Goal: Navigation & Orientation: Understand site structure

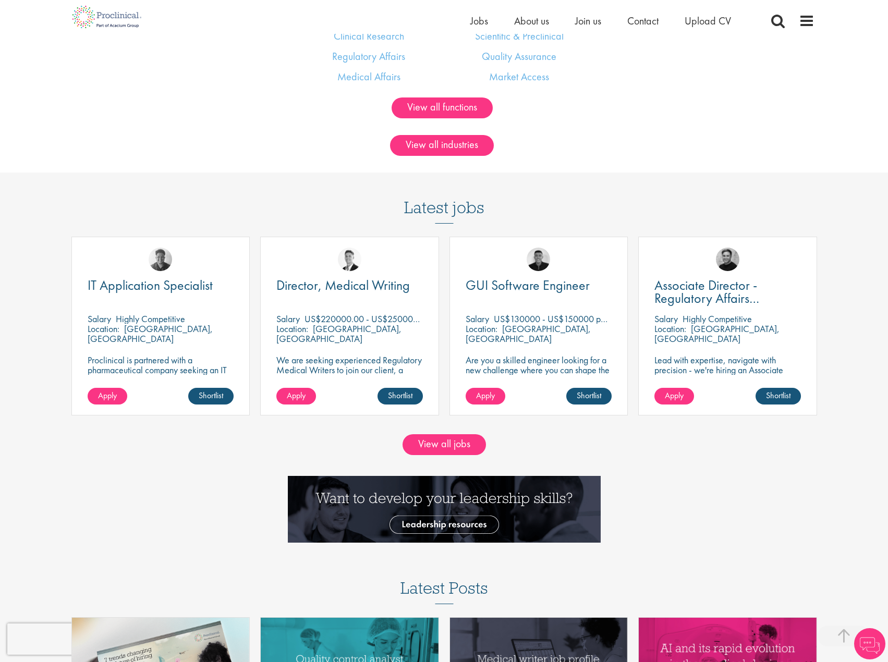
scroll to position [1042, 0]
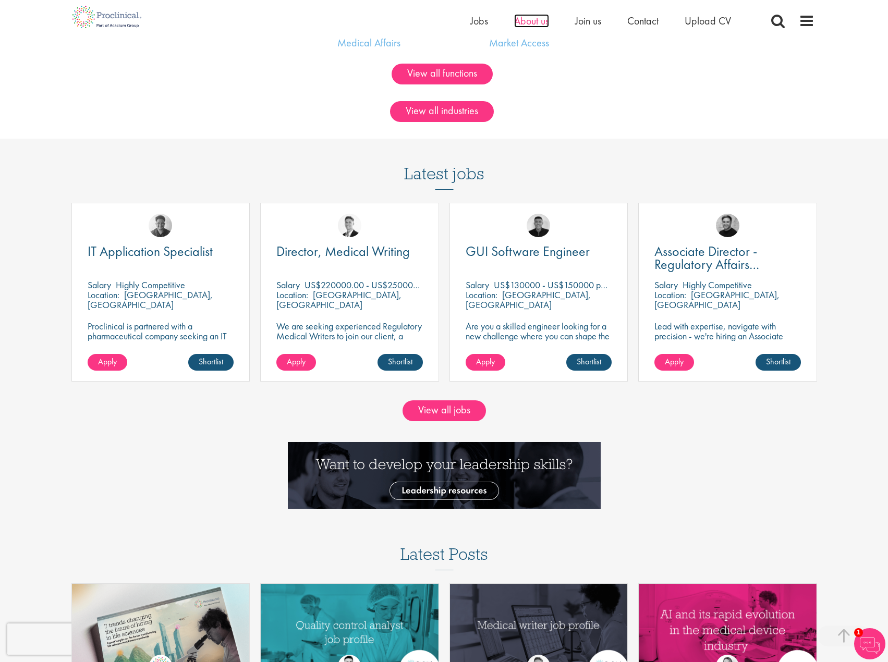
click at [539, 20] on span "About us" at bounding box center [531, 21] width 35 height 14
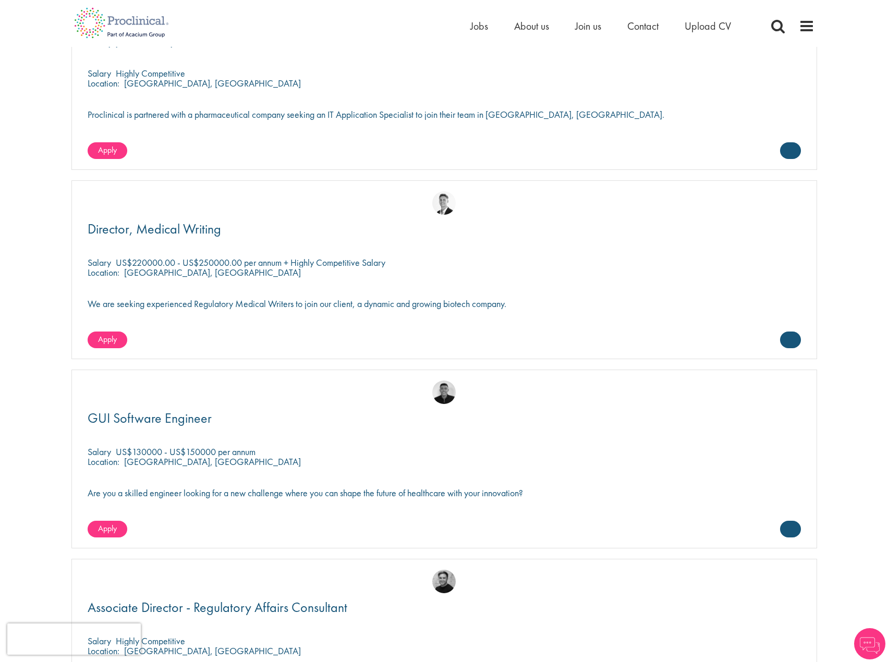
scroll to position [1720, 0]
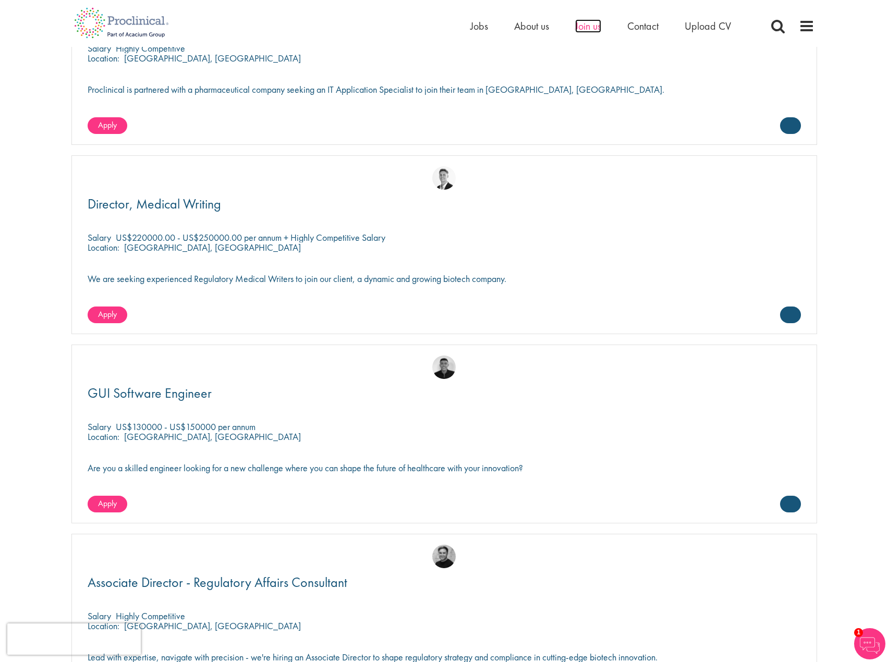
click at [594, 29] on span "Join us" at bounding box center [588, 26] width 26 height 14
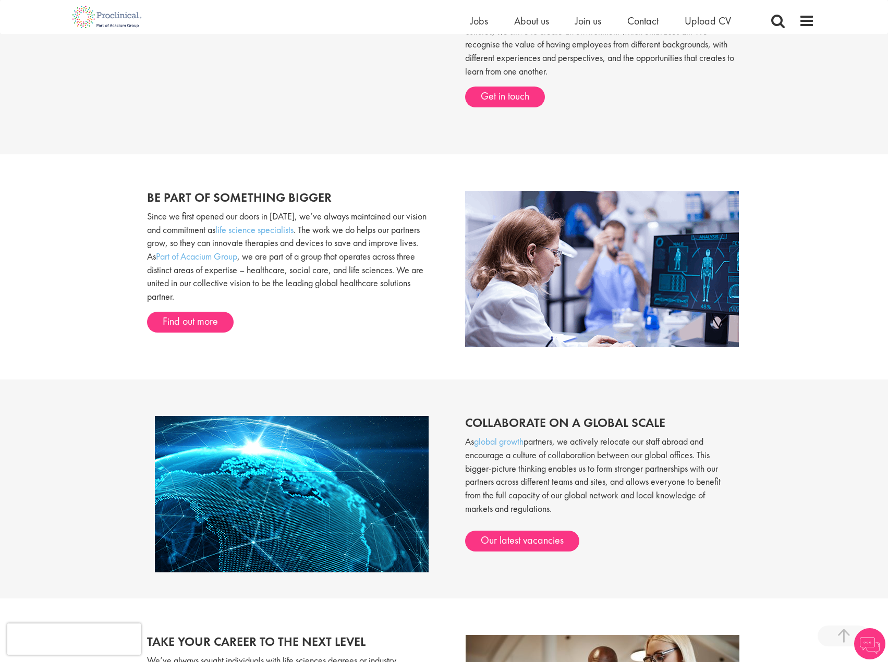
scroll to position [730, 0]
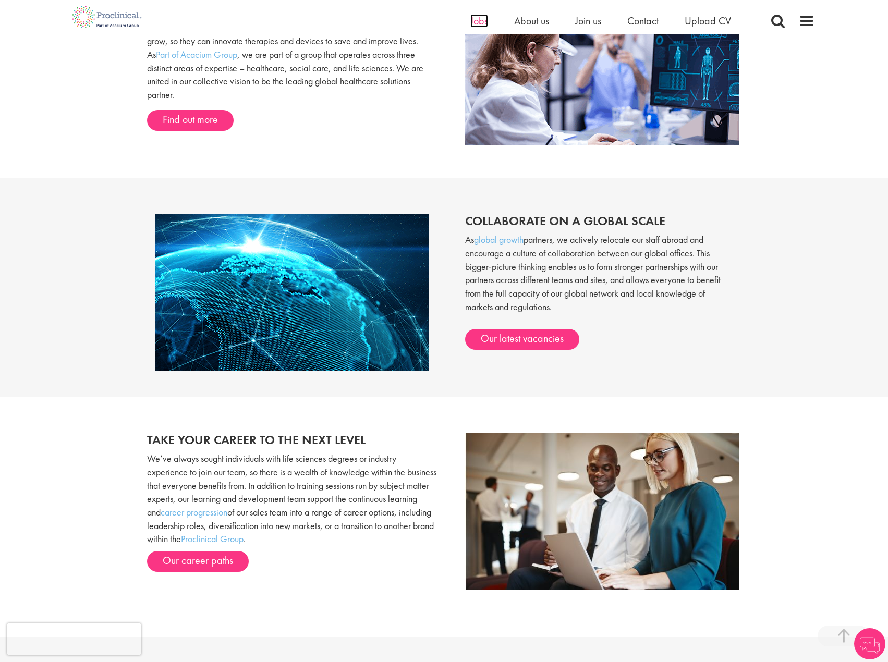
click at [483, 21] on span "Jobs" at bounding box center [479, 21] width 18 height 14
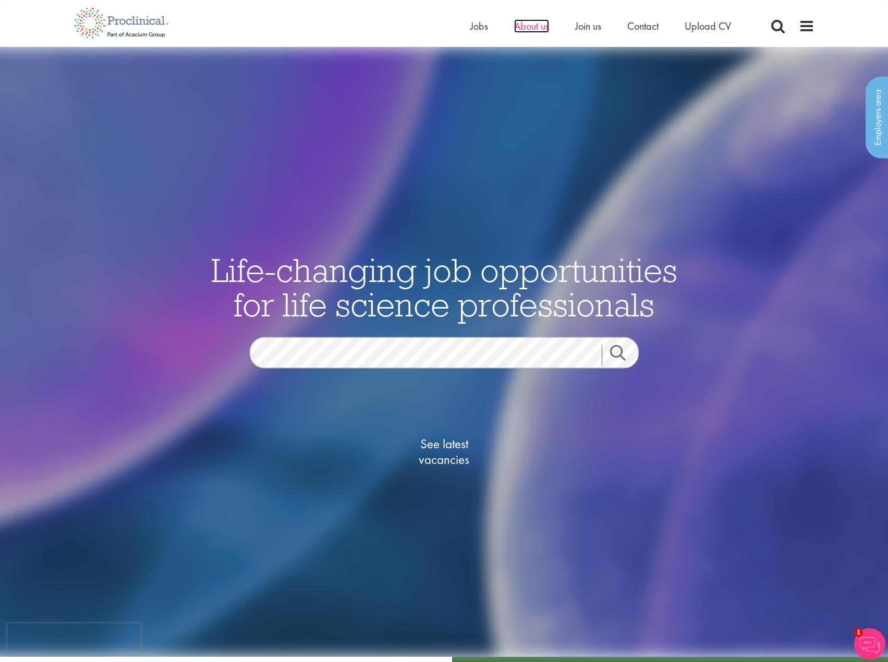
click at [528, 28] on span "About us" at bounding box center [531, 26] width 35 height 14
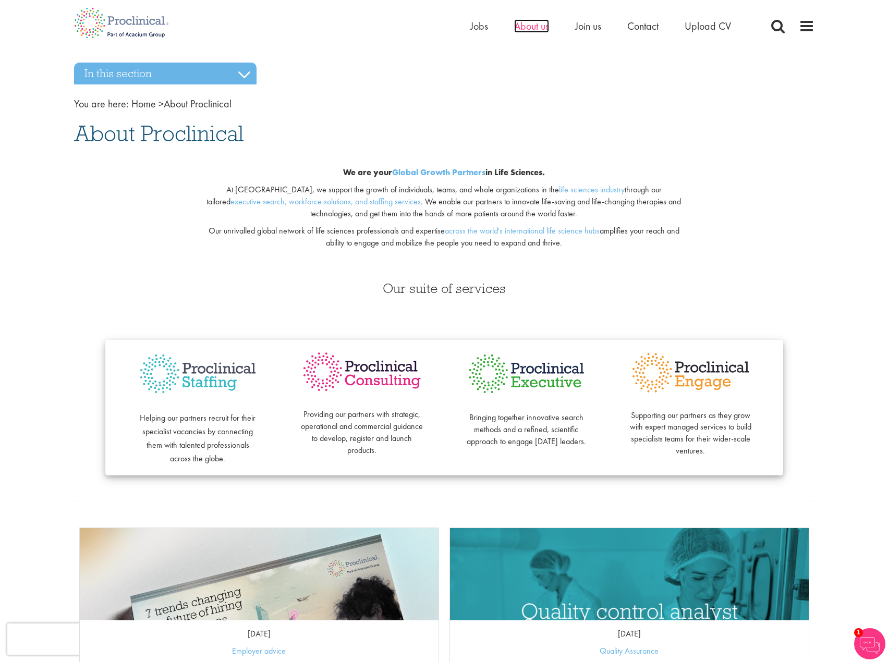
click at [534, 29] on span "About us" at bounding box center [531, 26] width 35 height 14
